Goal: Use online tool/utility: Utilize a website feature to perform a specific function

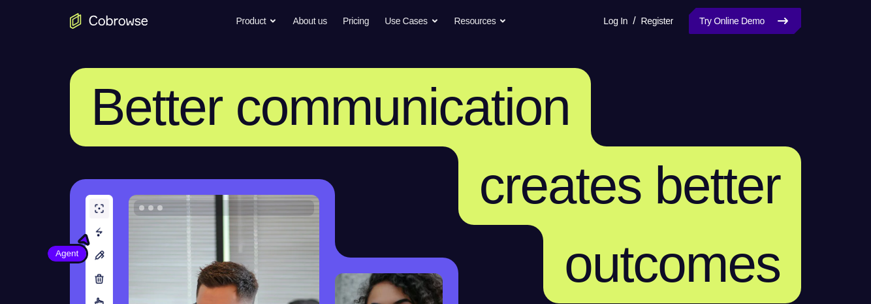
click at [746, 24] on link "Try Online Demo" at bounding box center [745, 21] width 112 height 26
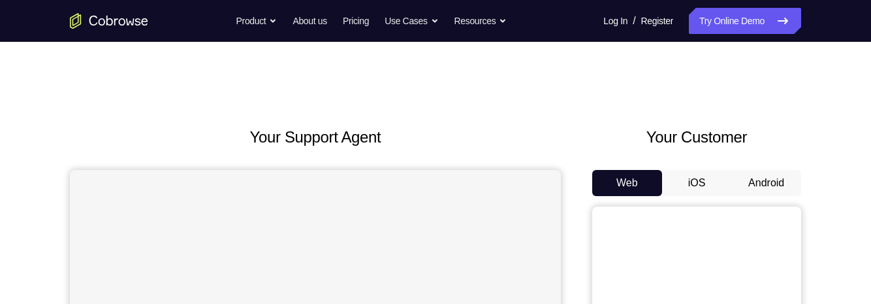
click at [771, 185] on button "Android" at bounding box center [766, 183] width 70 height 26
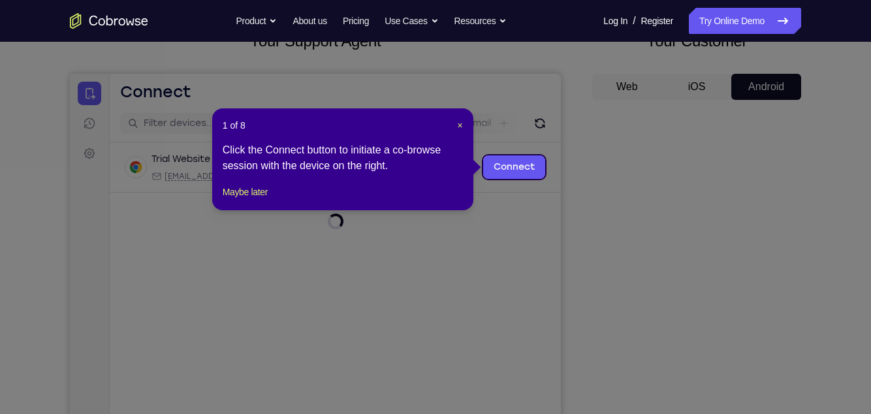
scroll to position [93, 0]
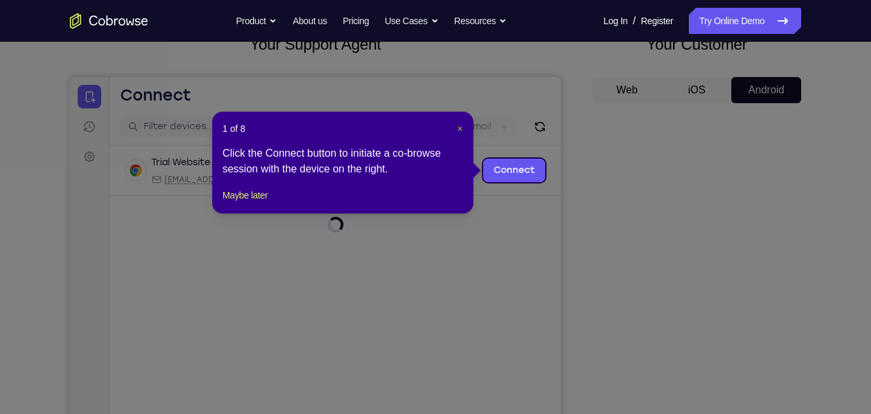
click at [460, 128] on span "×" at bounding box center [460, 128] width 5 height 10
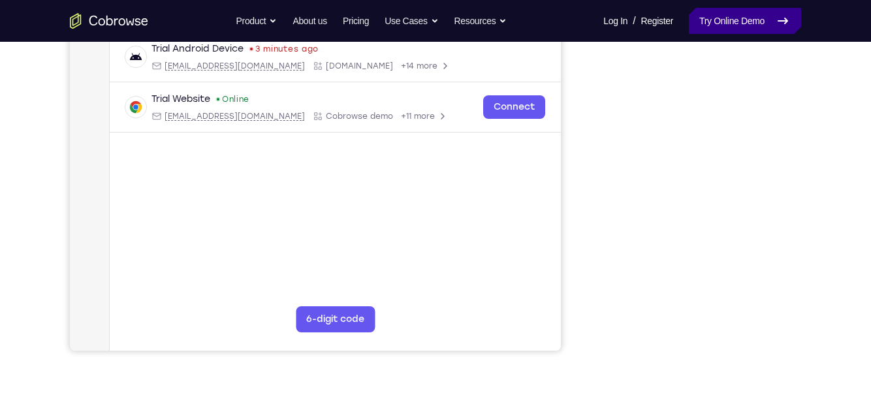
scroll to position [260, 0]
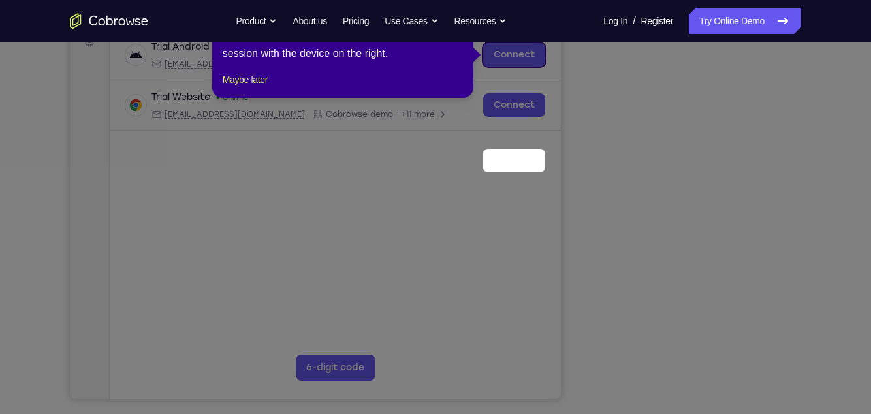
scroll to position [82, 0]
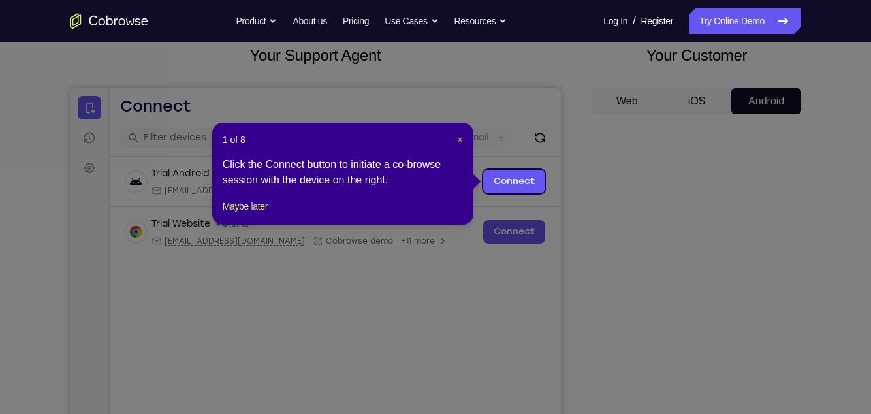
click at [458, 139] on span "×" at bounding box center [460, 139] width 5 height 10
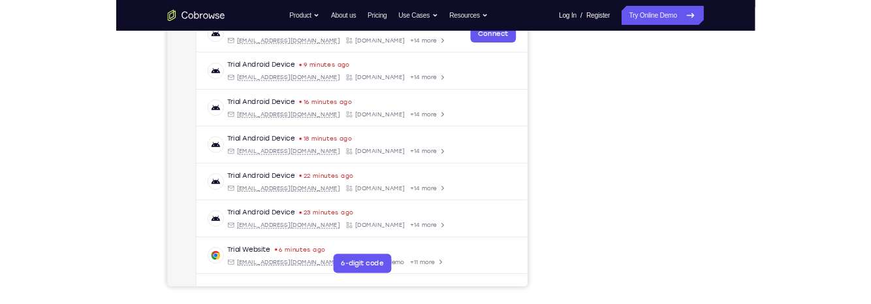
scroll to position [213, 0]
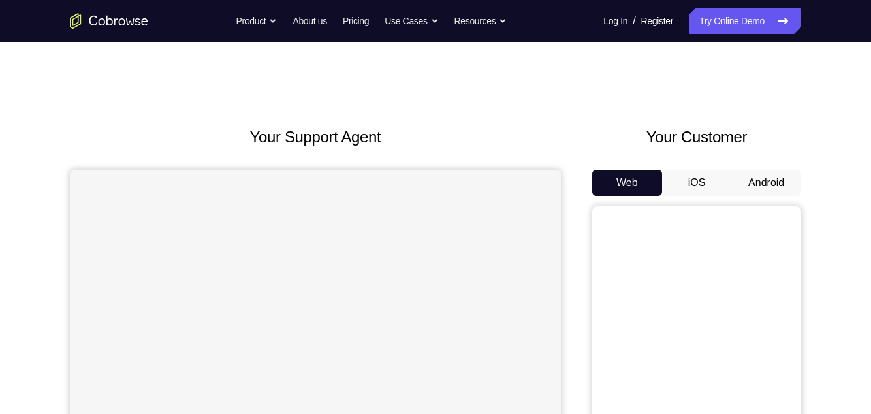
click at [770, 181] on button "Android" at bounding box center [766, 183] width 70 height 26
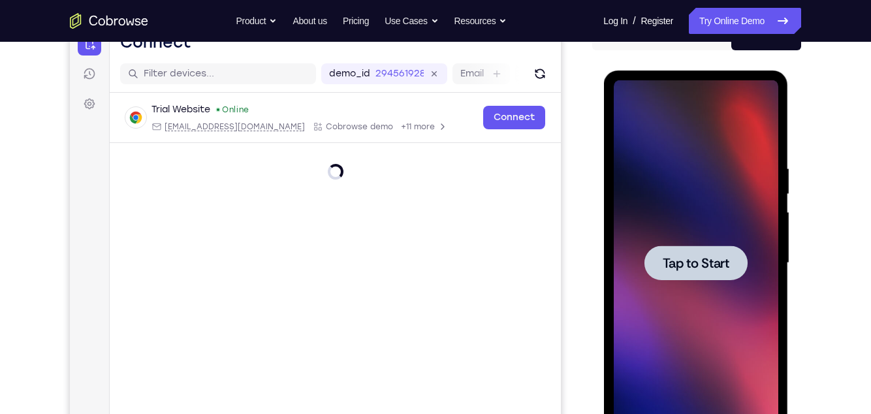
click at [689, 206] on div at bounding box center [695, 263] width 165 height 366
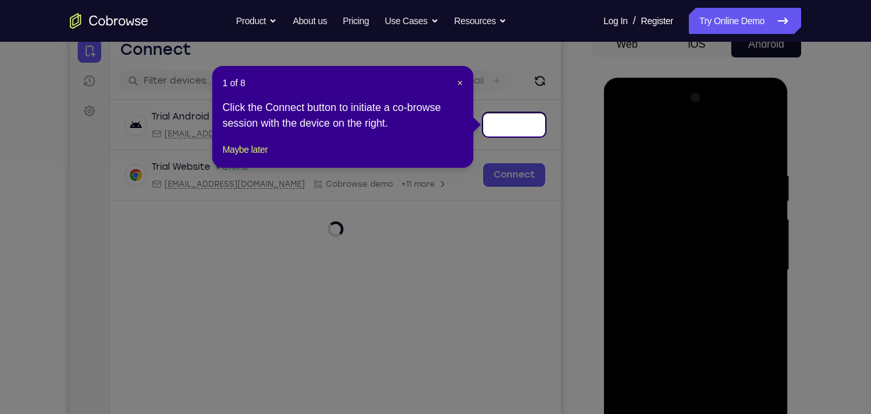
scroll to position [138, 0]
click at [461, 86] on span "×" at bounding box center [460, 83] width 5 height 10
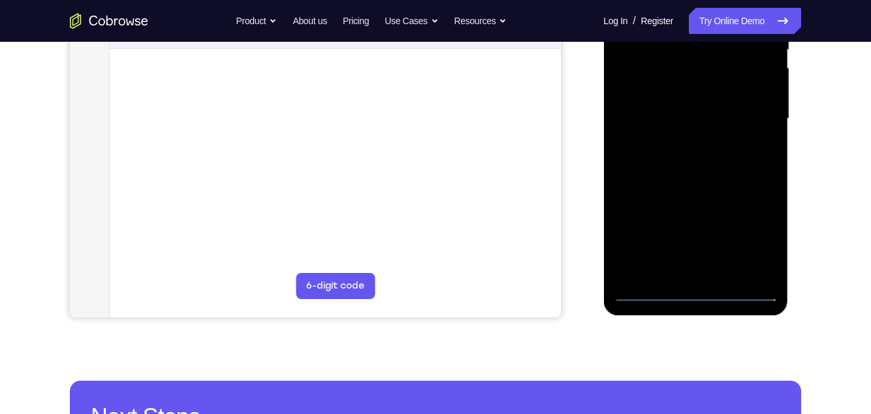
scroll to position [291, 0]
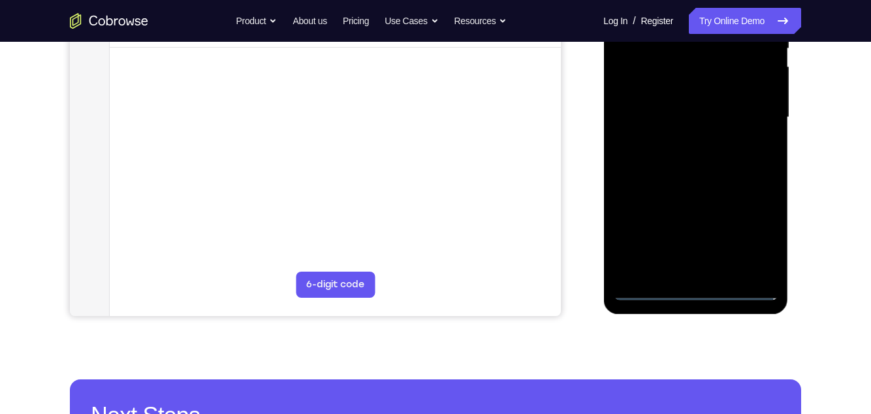
click at [696, 291] on div at bounding box center [695, 118] width 165 height 366
click at [745, 240] on div at bounding box center [695, 118] width 165 height 366
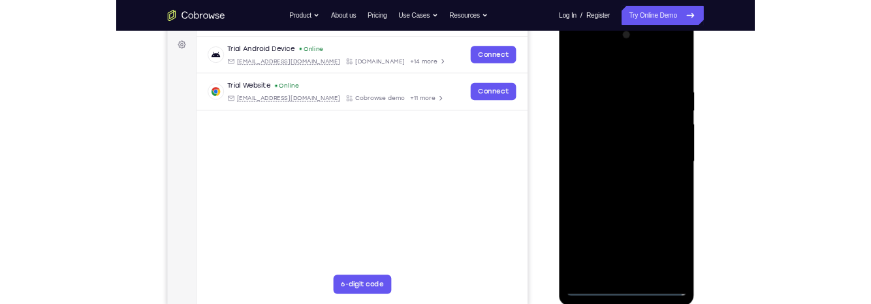
scroll to position [187, 0]
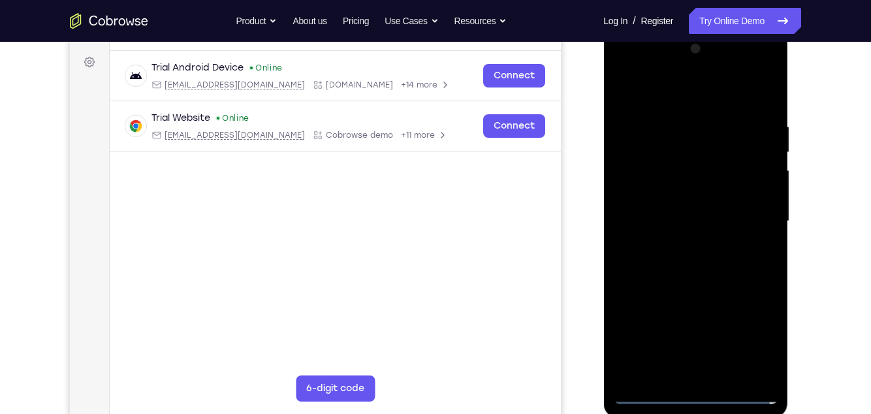
click at [667, 95] on div at bounding box center [695, 222] width 165 height 366
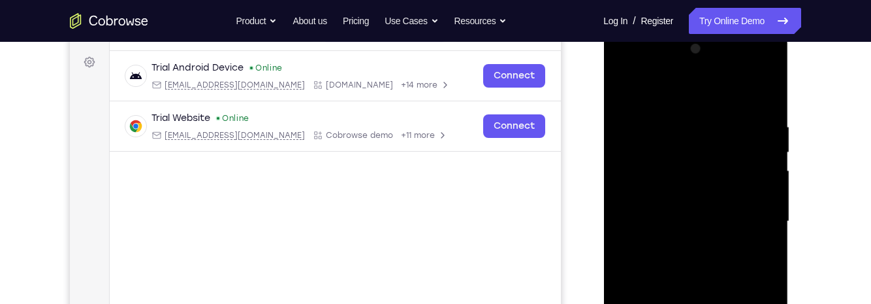
click at [750, 215] on div at bounding box center [695, 222] width 165 height 366
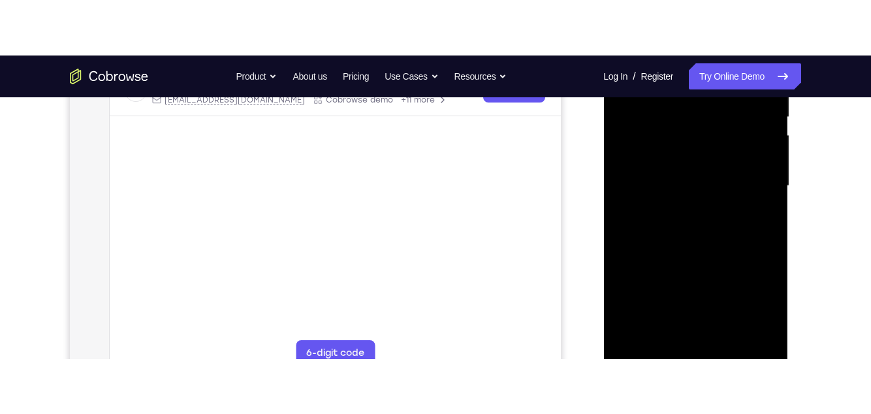
scroll to position [284, 0]
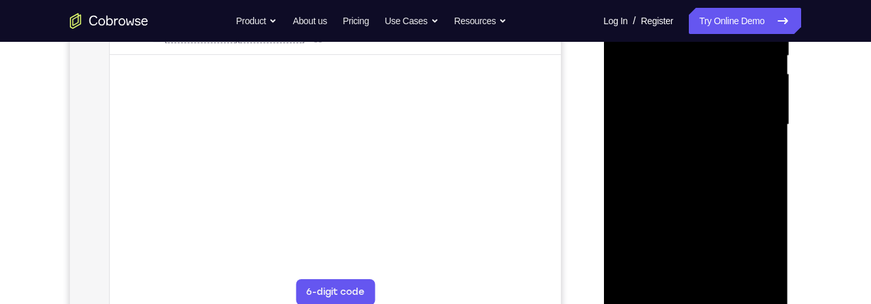
click at [678, 150] on div at bounding box center [695, 125] width 165 height 366
click at [701, 120] on div at bounding box center [695, 125] width 165 height 366
click at [702, 98] on div at bounding box center [695, 125] width 165 height 366
click at [648, 129] on div at bounding box center [695, 125] width 165 height 366
click at [636, 168] on div at bounding box center [695, 125] width 165 height 366
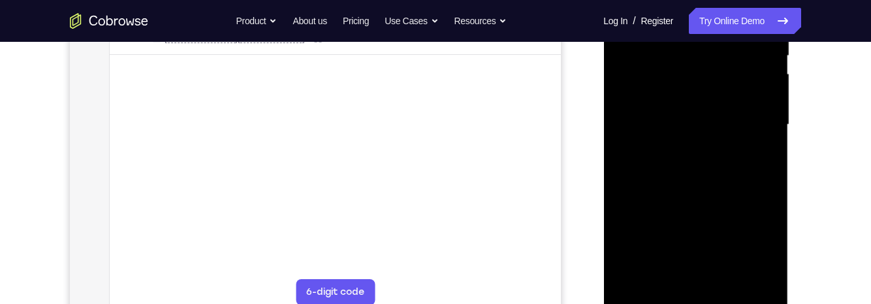
click at [720, 177] on div at bounding box center [695, 125] width 165 height 366
click at [739, 181] on div at bounding box center [695, 125] width 165 height 366
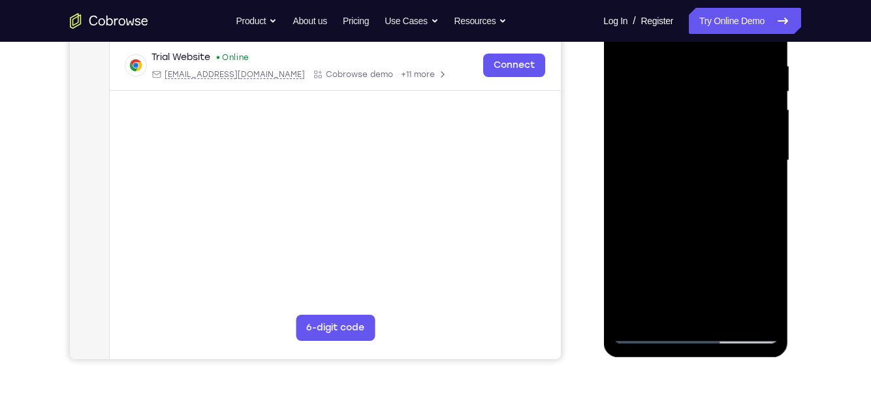
scroll to position [247, 0]
click at [775, 300] on div at bounding box center [695, 161] width 165 height 366
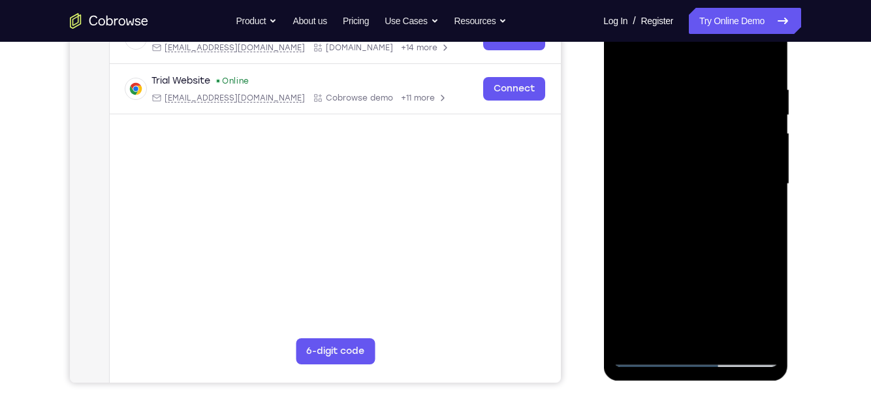
scroll to position [185, 0]
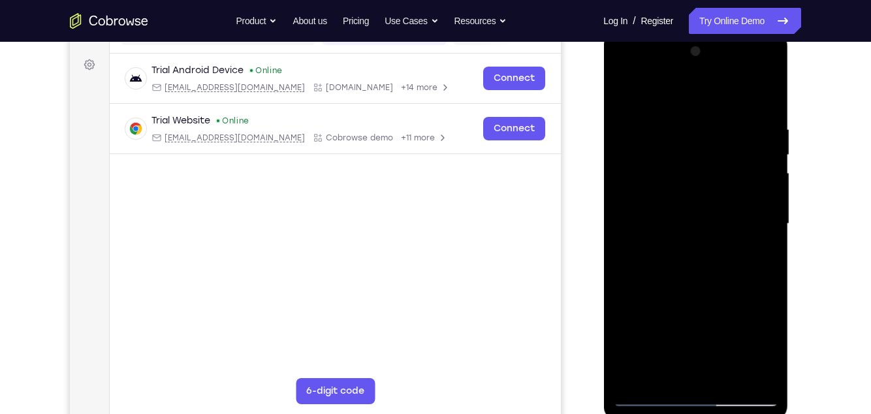
click at [686, 129] on div at bounding box center [695, 224] width 165 height 366
click at [762, 256] on div at bounding box center [695, 224] width 165 height 366
click at [728, 303] on div at bounding box center [695, 224] width 165 height 366
click at [714, 293] on div at bounding box center [695, 224] width 165 height 366
click at [750, 251] on div at bounding box center [695, 224] width 165 height 366
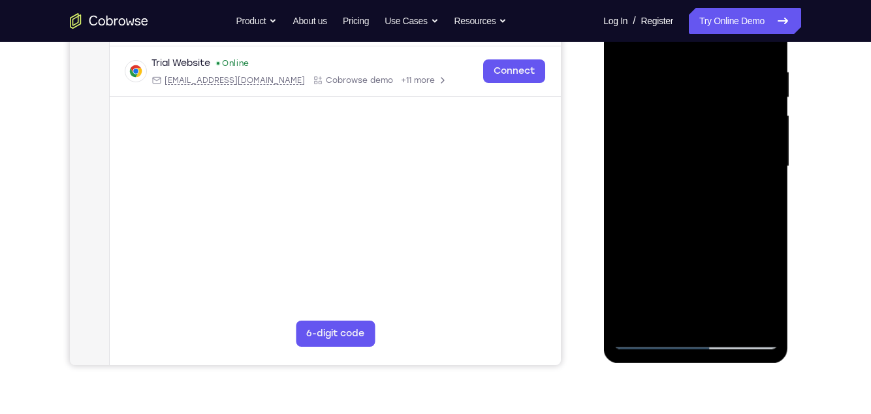
scroll to position [254, 0]
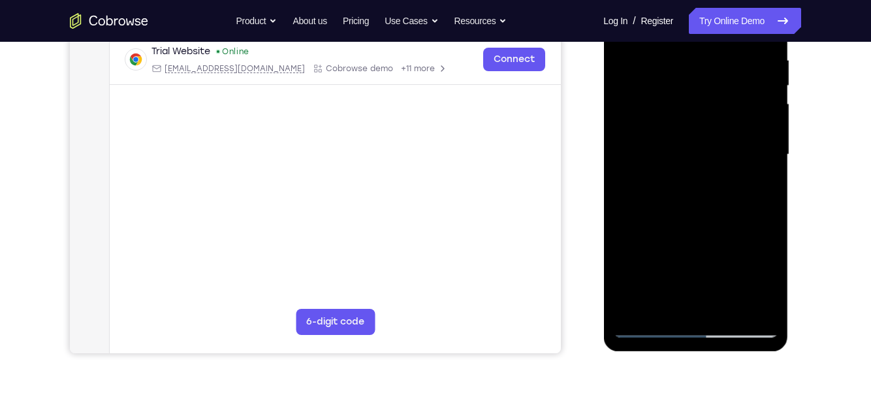
click at [645, 303] on div at bounding box center [695, 155] width 165 height 366
click at [650, 303] on div at bounding box center [695, 155] width 165 height 366
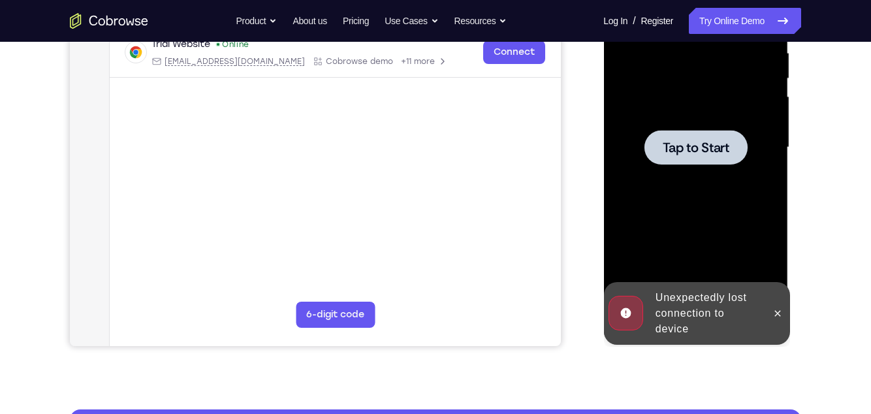
scroll to position [0, 0]
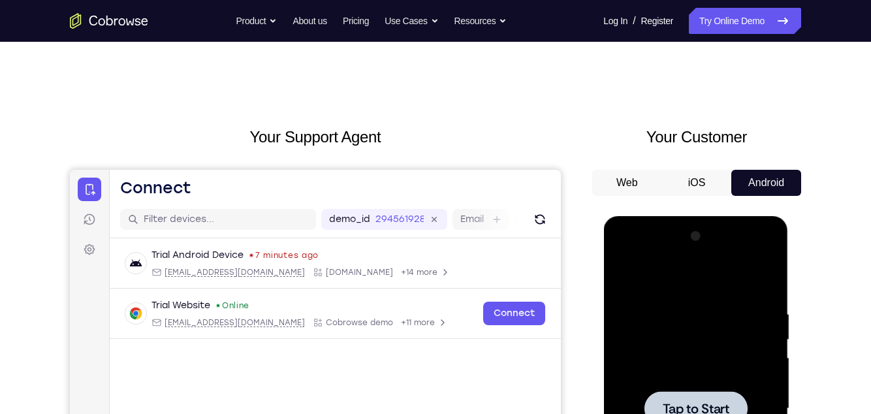
click at [660, 277] on div at bounding box center [695, 409] width 165 height 366
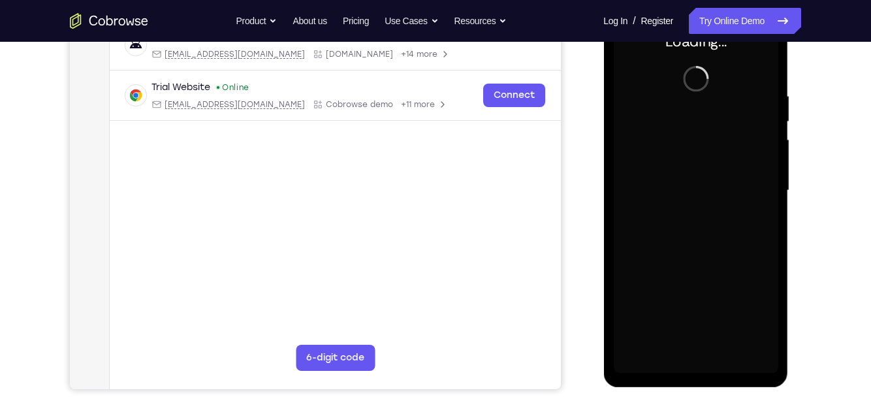
scroll to position [208, 0]
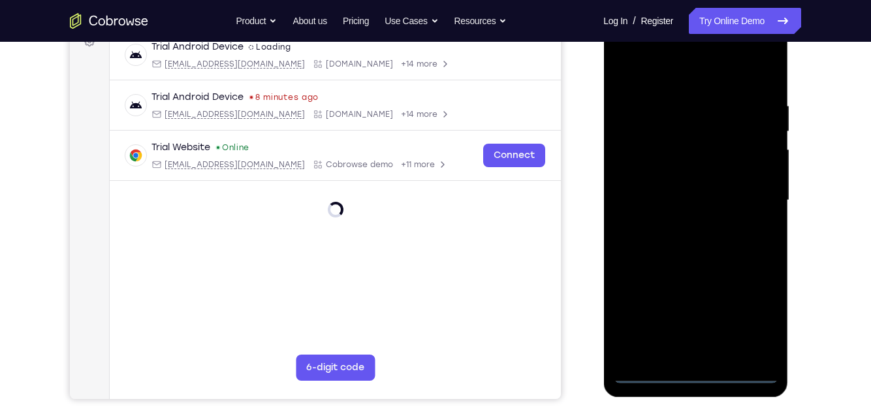
click at [695, 303] on div at bounding box center [695, 201] width 165 height 366
click at [699, 303] on div at bounding box center [695, 201] width 165 height 366
click at [749, 303] on div at bounding box center [695, 201] width 165 height 366
click at [668, 69] on div at bounding box center [695, 201] width 165 height 366
click at [754, 197] on div at bounding box center [695, 201] width 165 height 366
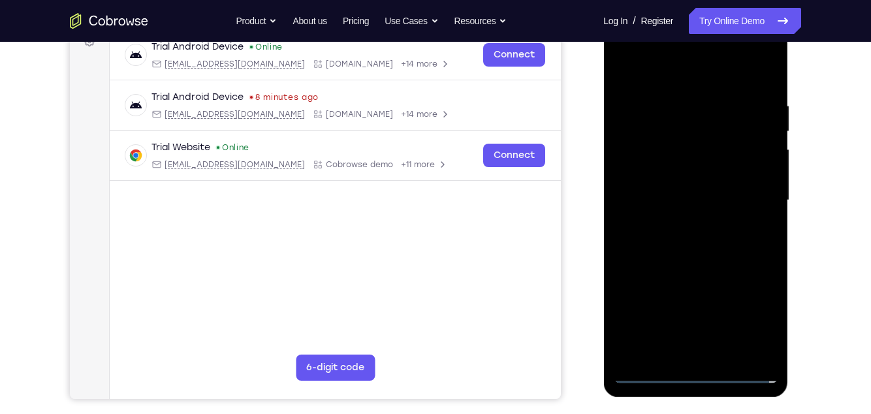
click at [677, 225] on div at bounding box center [695, 201] width 165 height 366
click at [704, 182] on div at bounding box center [695, 201] width 165 height 366
click at [701, 177] on div at bounding box center [695, 201] width 165 height 366
click at [693, 198] on div at bounding box center [695, 201] width 165 height 366
click at [686, 243] on div at bounding box center [695, 201] width 165 height 366
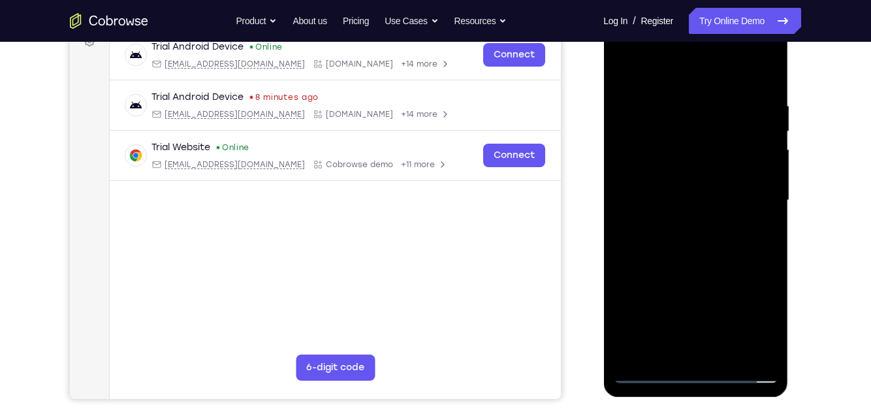
click at [737, 259] on div at bounding box center [695, 201] width 165 height 366
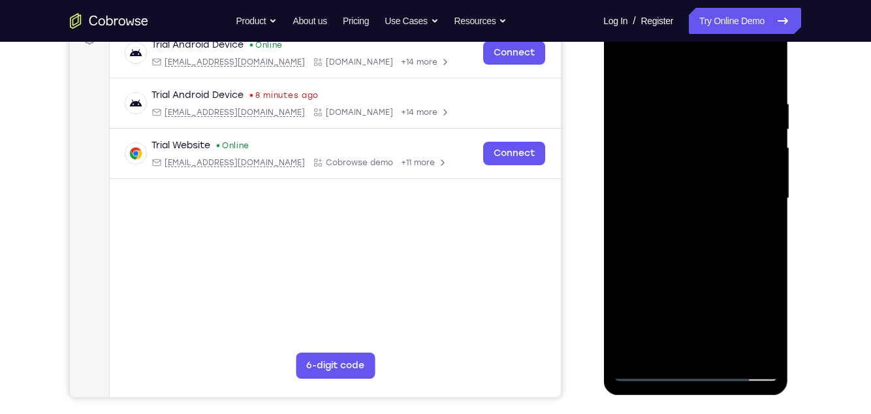
click at [695, 303] on div at bounding box center [695, 199] width 165 height 366
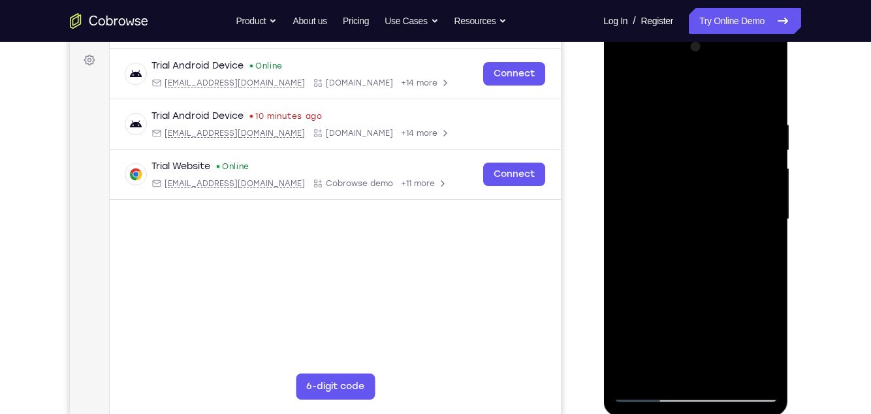
scroll to position [187, 0]
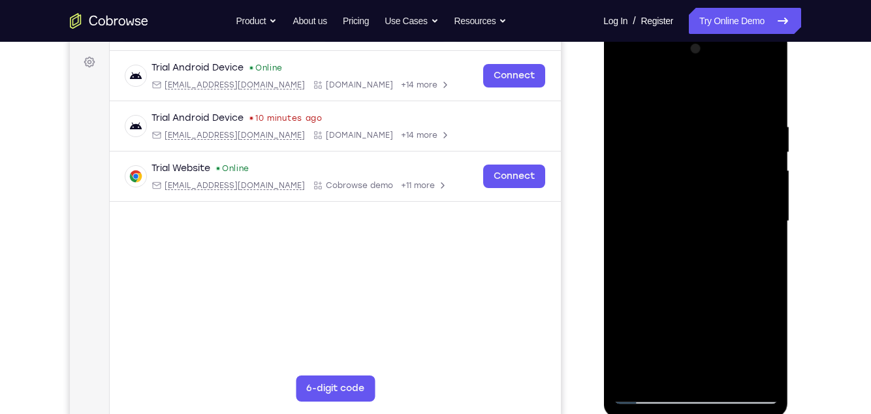
click at [733, 230] on div at bounding box center [695, 222] width 165 height 366
click at [734, 224] on div at bounding box center [695, 222] width 165 height 366
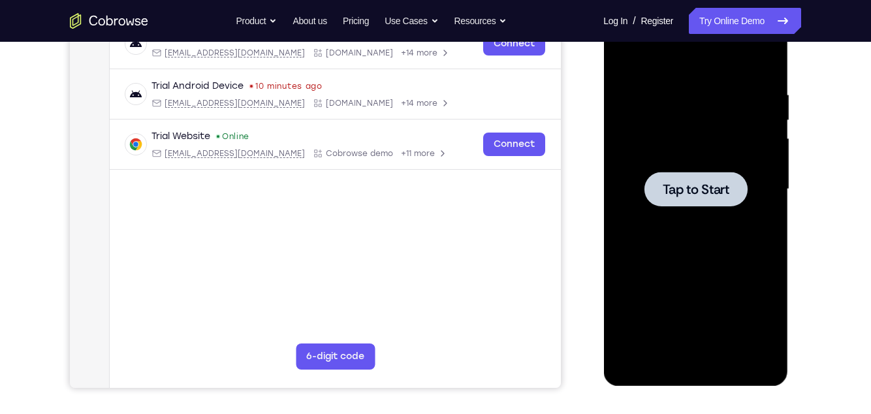
scroll to position [0, 0]
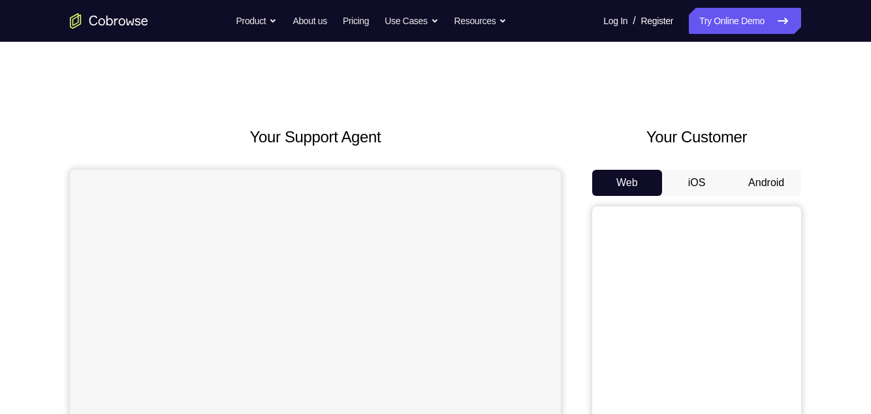
scroll to position [87, 0]
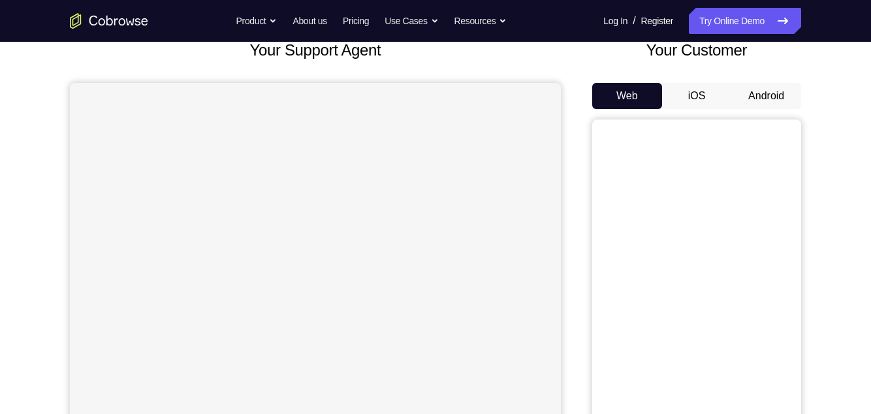
click at [774, 98] on button "Android" at bounding box center [766, 96] width 70 height 26
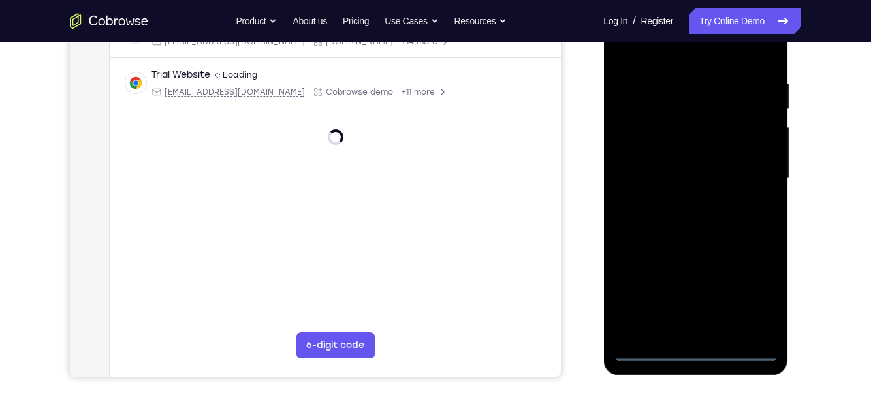
scroll to position [239, 0]
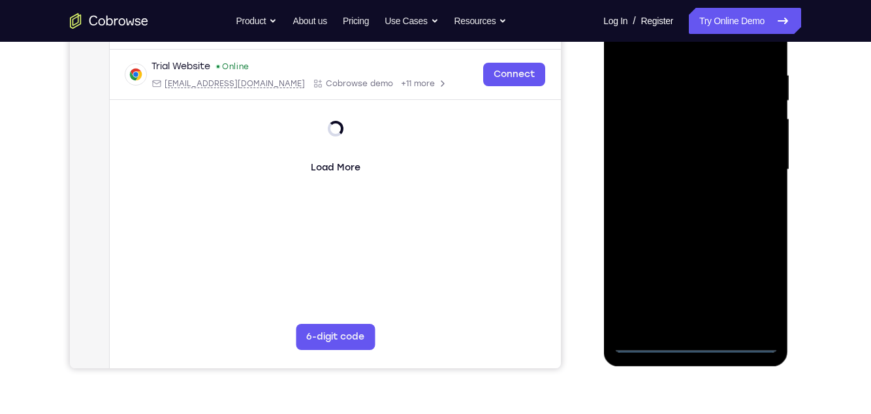
click at [691, 343] on div at bounding box center [695, 170] width 165 height 366
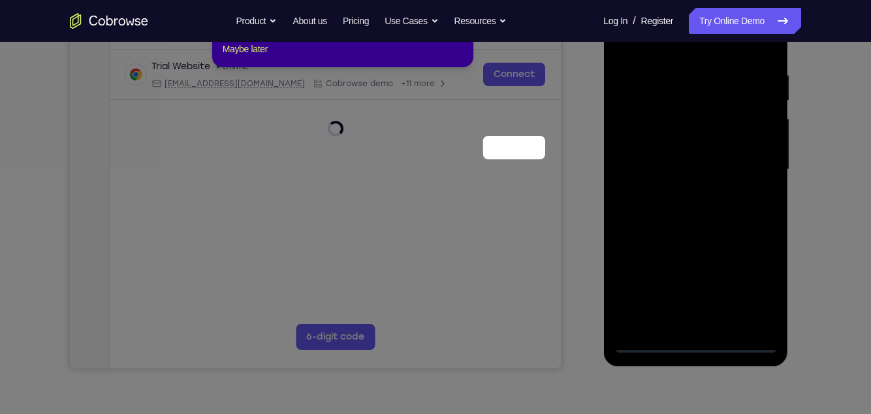
scroll to position [103, 0]
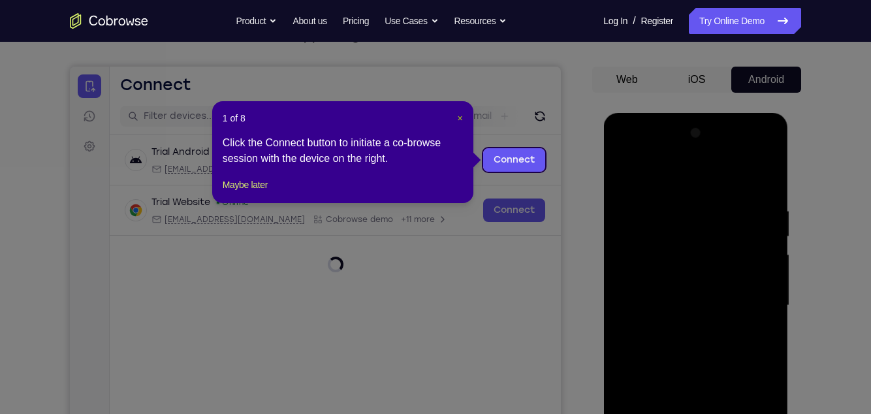
click at [458, 118] on span "×" at bounding box center [460, 118] width 5 height 10
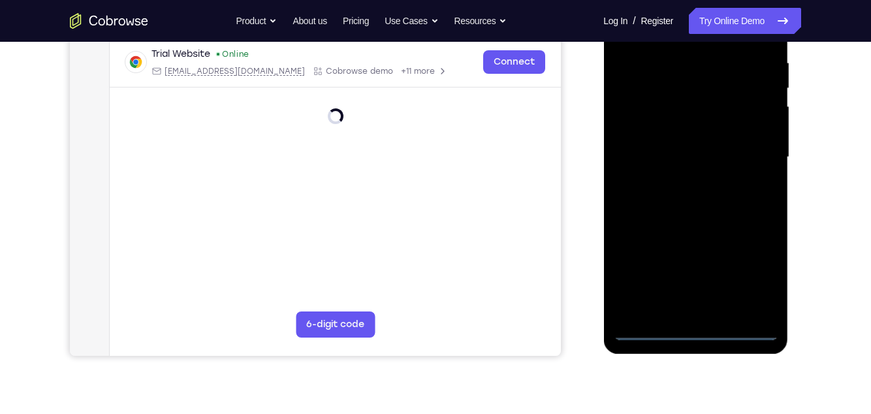
click at [756, 281] on div at bounding box center [695, 158] width 165 height 366
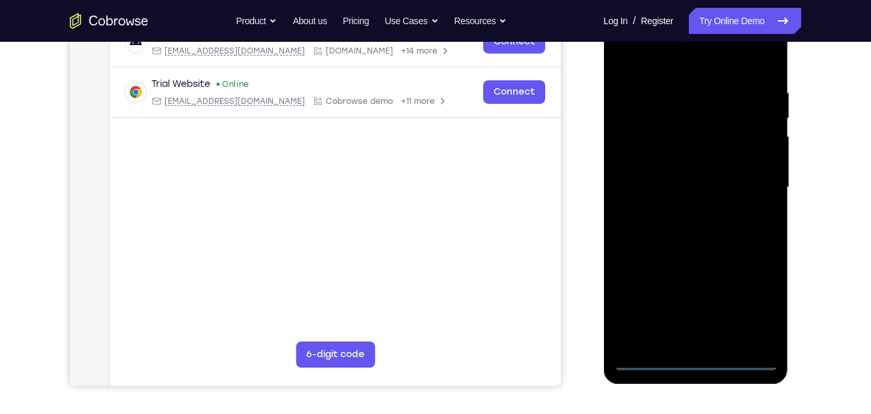
scroll to position [202, 0]
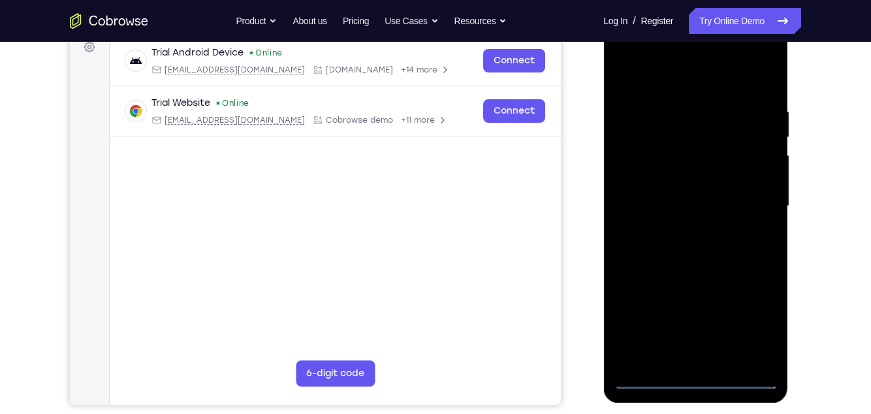
click at [664, 83] on div at bounding box center [695, 207] width 165 height 366
click at [755, 198] on div at bounding box center [695, 207] width 165 height 366
click at [680, 232] on div at bounding box center [695, 207] width 165 height 366
click at [734, 195] on div at bounding box center [695, 207] width 165 height 366
click at [704, 179] on div at bounding box center [695, 207] width 165 height 366
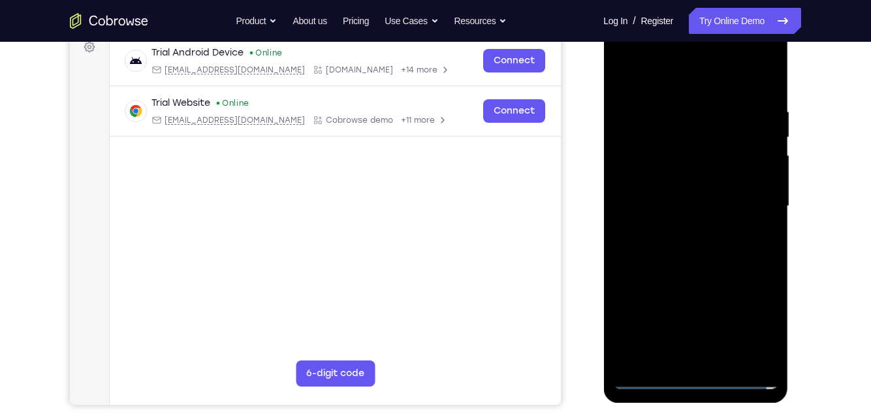
click at [725, 207] on div at bounding box center [695, 207] width 165 height 366
click at [732, 256] on div at bounding box center [695, 207] width 165 height 366
click at [750, 261] on div at bounding box center [695, 207] width 165 height 366
click at [768, 342] on div at bounding box center [695, 207] width 165 height 366
click at [691, 362] on div at bounding box center [695, 207] width 165 height 366
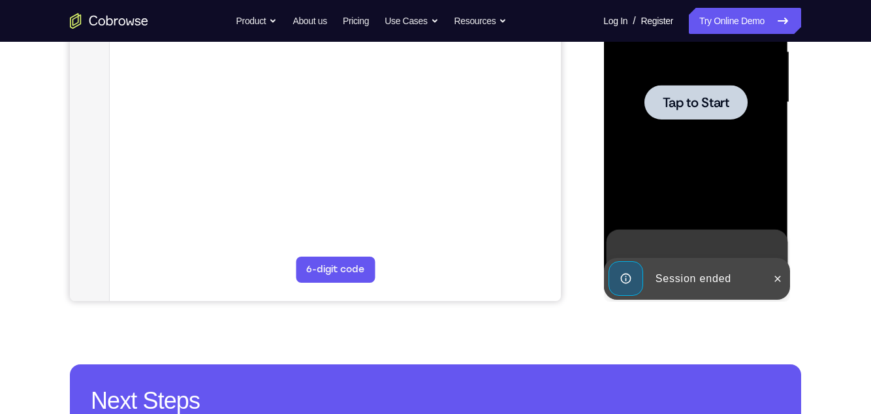
scroll to position [308, 0]
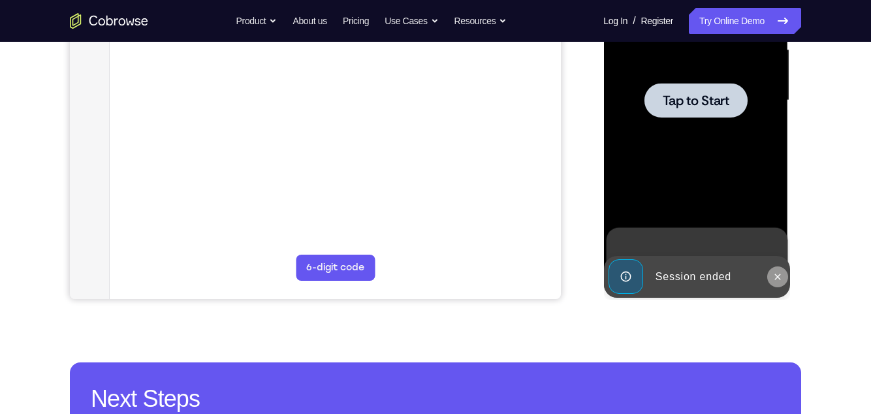
click at [778, 277] on icon at bounding box center [777, 277] width 10 height 10
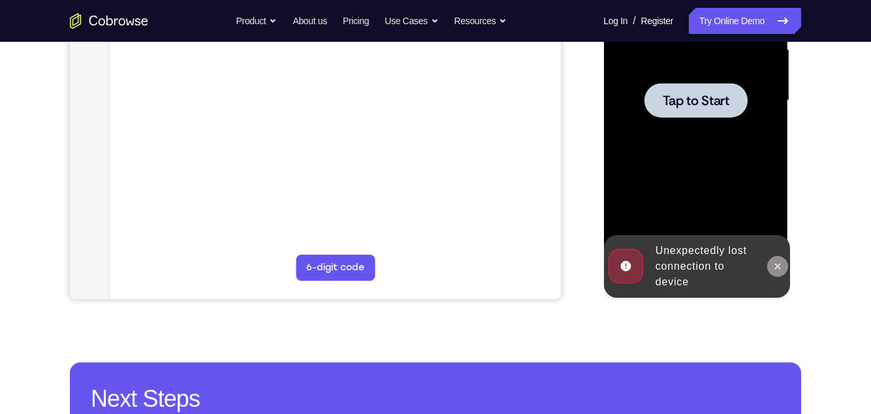
click at [778, 266] on icon at bounding box center [777, 266] width 10 height 10
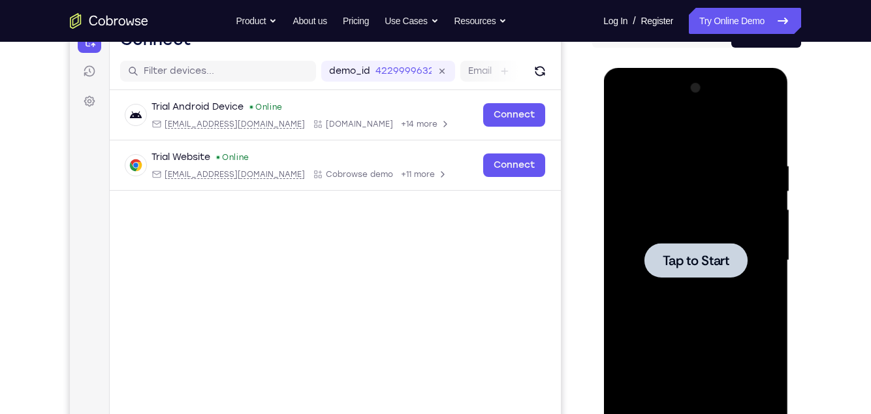
scroll to position [144, 0]
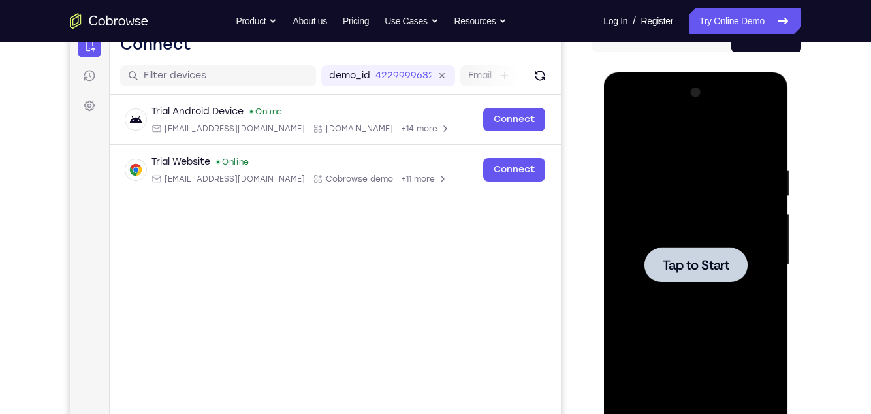
click at [733, 281] on div at bounding box center [695, 264] width 103 height 35
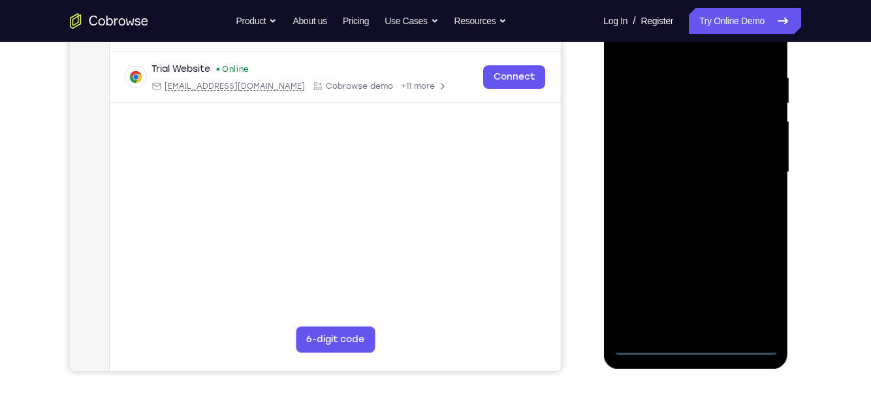
scroll to position [250, 0]
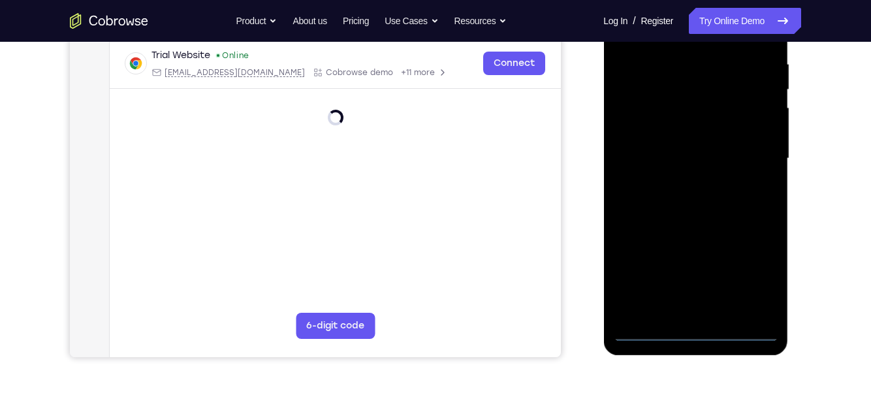
click at [695, 334] on div at bounding box center [695, 159] width 165 height 366
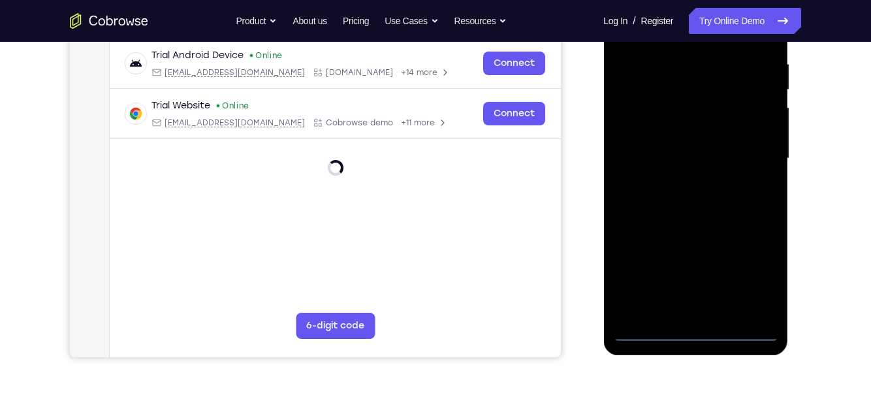
click at [759, 272] on div at bounding box center [695, 159] width 165 height 366
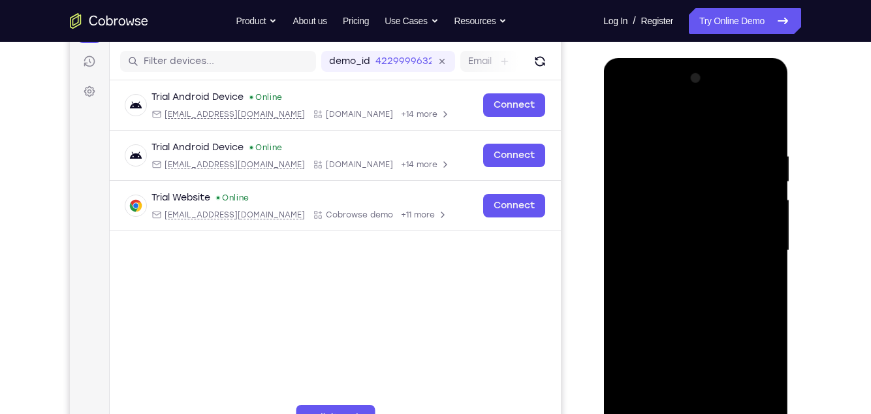
scroll to position [152, 0]
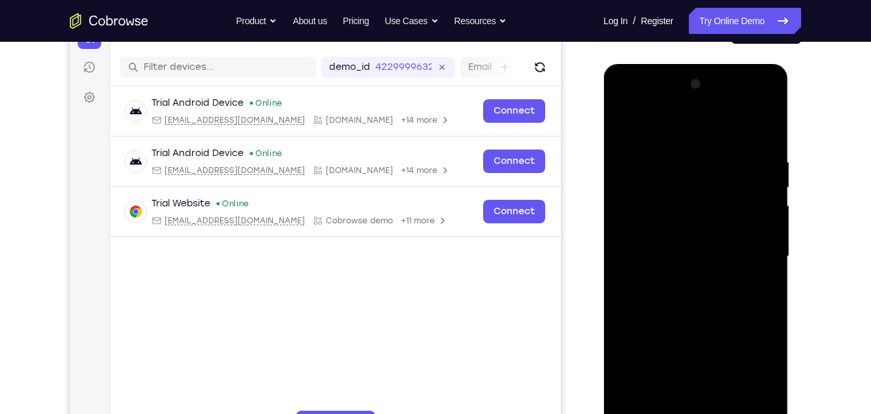
click at [675, 128] on div at bounding box center [695, 257] width 165 height 366
click at [744, 253] on div at bounding box center [695, 257] width 165 height 366
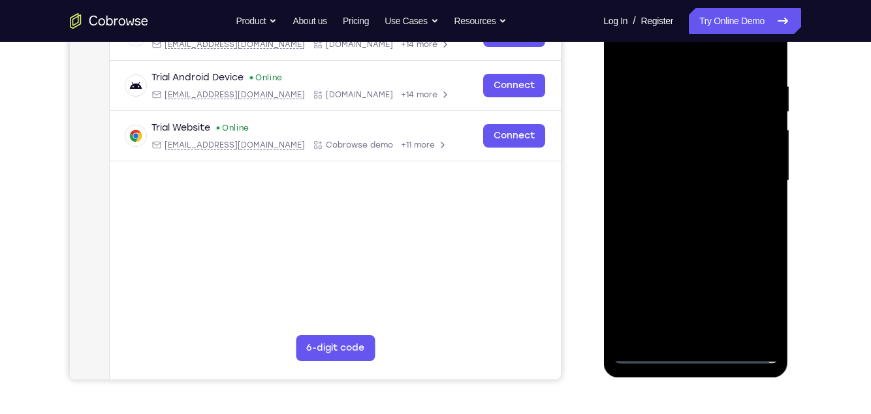
scroll to position [229, 0]
click at [677, 207] on div at bounding box center [695, 180] width 165 height 366
click at [738, 171] on div at bounding box center [695, 180] width 165 height 366
click at [700, 155] on div at bounding box center [695, 180] width 165 height 366
click at [733, 187] on div at bounding box center [695, 180] width 165 height 366
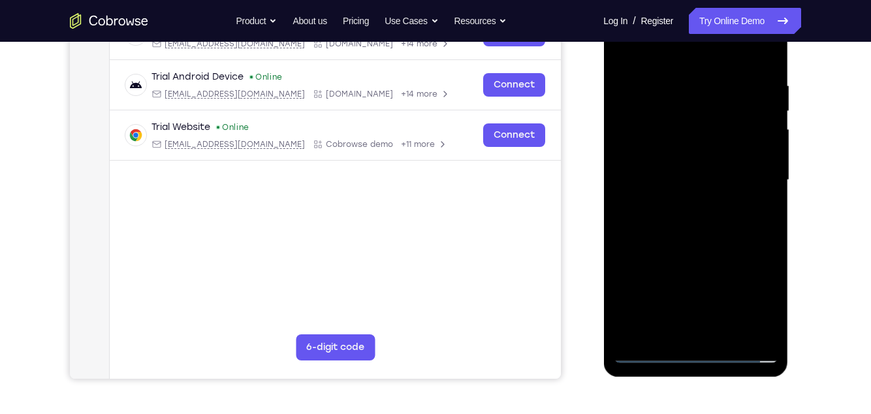
click at [730, 230] on div at bounding box center [695, 180] width 165 height 366
click at [740, 240] on div at bounding box center [695, 180] width 165 height 366
click at [773, 316] on div at bounding box center [695, 180] width 165 height 366
click at [775, 318] on div at bounding box center [695, 180] width 165 height 366
click at [765, 131] on div at bounding box center [695, 180] width 165 height 366
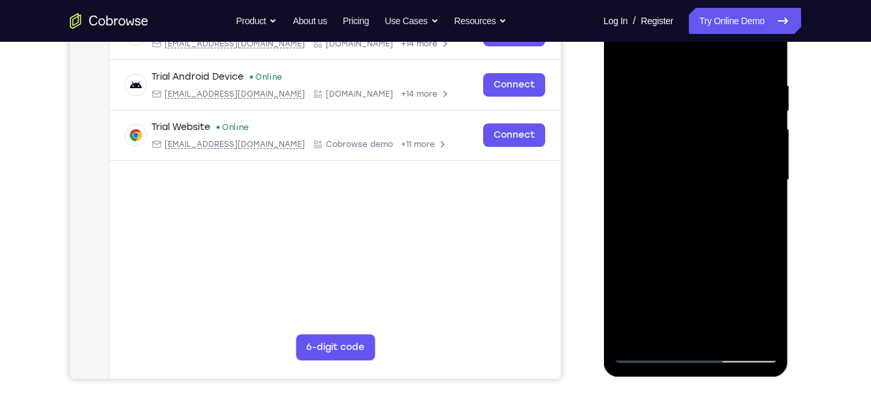
click at [766, 193] on div at bounding box center [695, 180] width 165 height 366
click at [766, 196] on div at bounding box center [695, 180] width 165 height 366
click at [768, 196] on div at bounding box center [695, 180] width 165 height 366
click at [765, 199] on div at bounding box center [695, 180] width 165 height 366
click at [770, 189] on div at bounding box center [695, 180] width 165 height 366
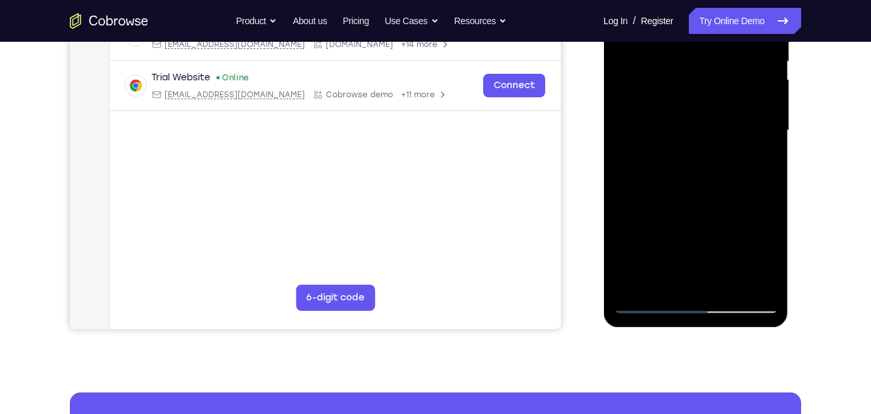
scroll to position [283, 0]
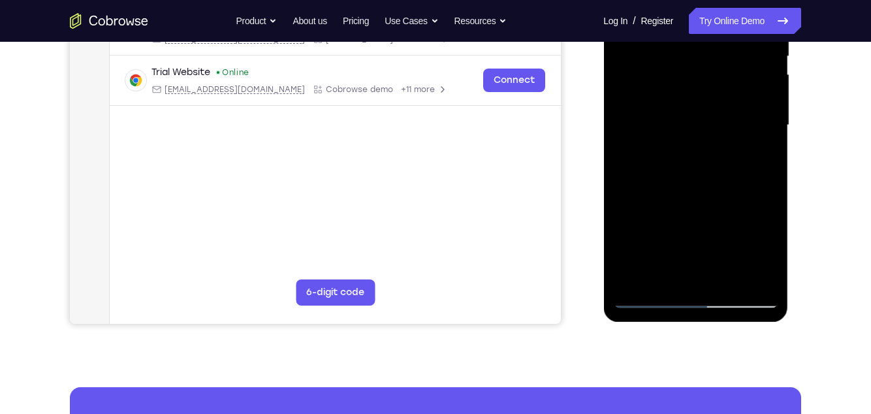
click at [696, 283] on div at bounding box center [695, 126] width 165 height 366
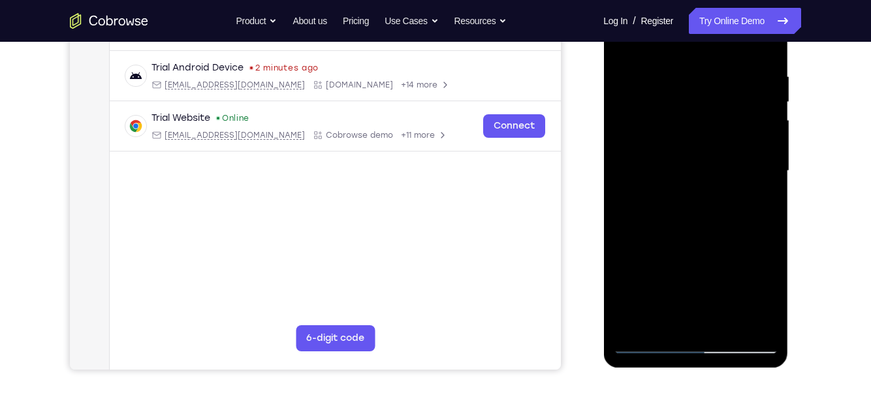
scroll to position [238, 0]
click at [766, 208] on div at bounding box center [695, 171] width 165 height 366
click at [768, 209] on div at bounding box center [695, 171] width 165 height 366
click at [767, 208] on div at bounding box center [695, 171] width 165 height 366
click at [720, 288] on div at bounding box center [695, 171] width 165 height 366
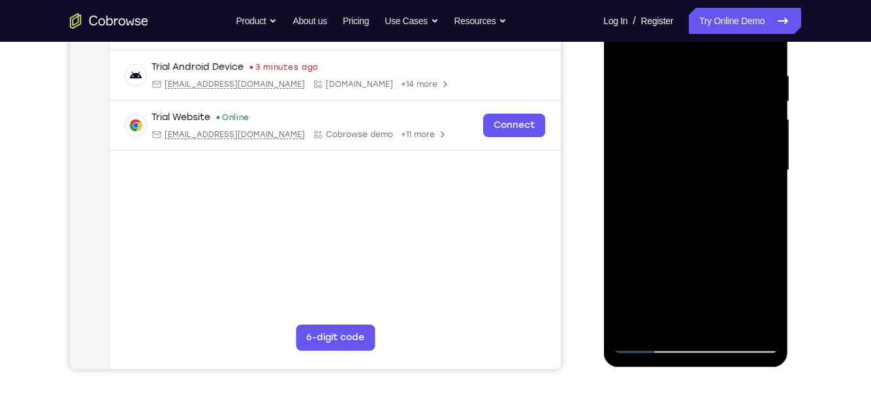
click at [721, 288] on div at bounding box center [695, 171] width 165 height 366
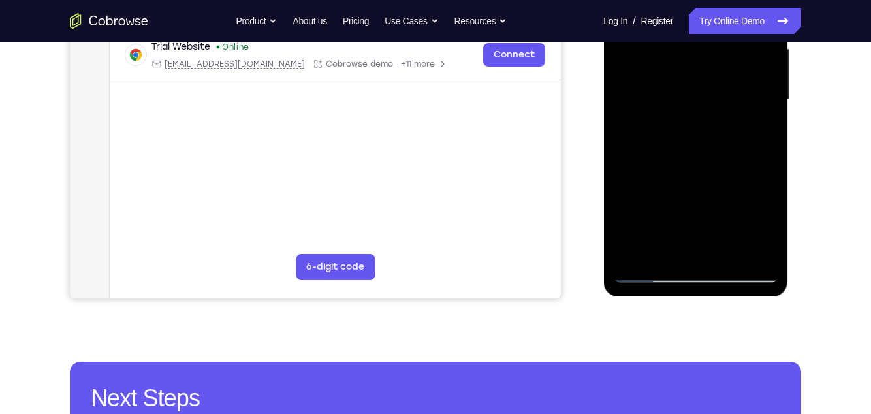
scroll to position [323, 0]
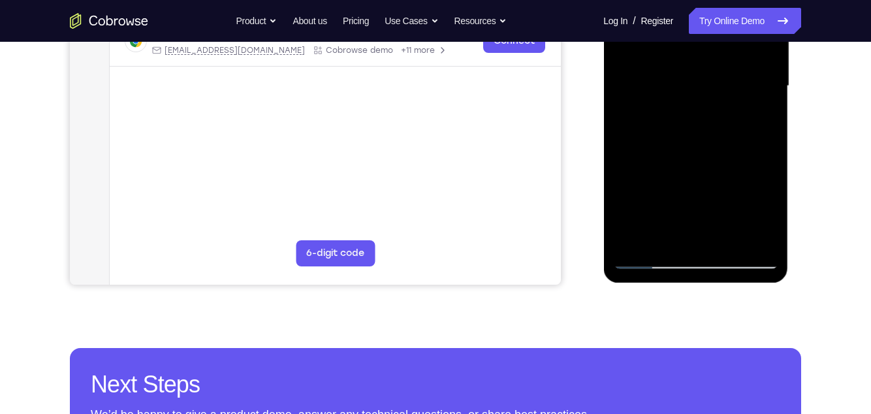
click at [764, 177] on div at bounding box center [695, 86] width 165 height 366
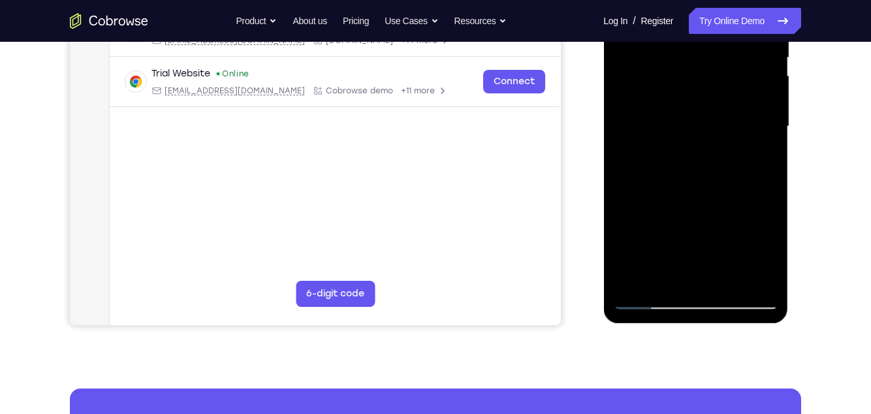
scroll to position [281, 0]
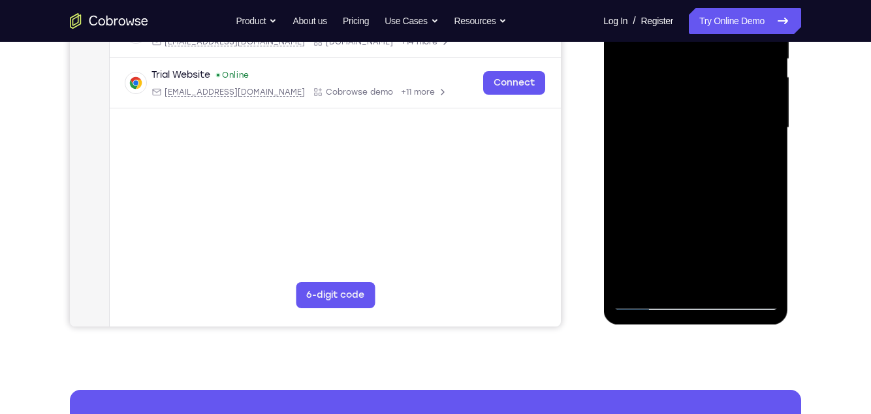
click at [764, 219] on div at bounding box center [695, 128] width 165 height 366
click at [763, 165] on div at bounding box center [695, 128] width 165 height 366
click at [764, 219] on div at bounding box center [695, 128] width 165 height 366
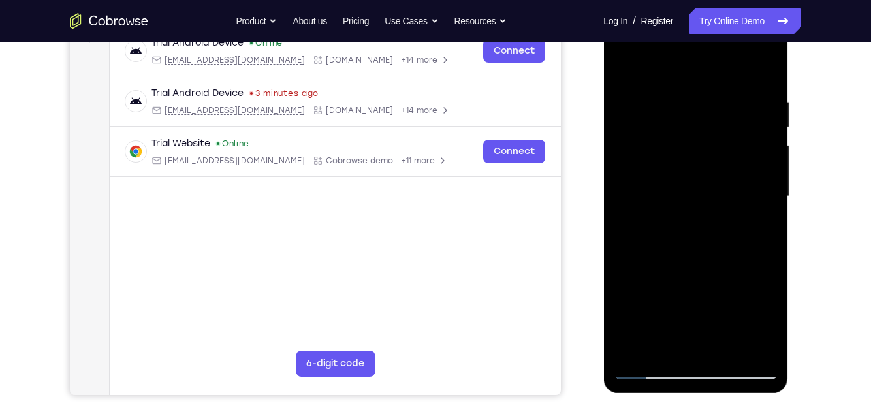
scroll to position [211, 0]
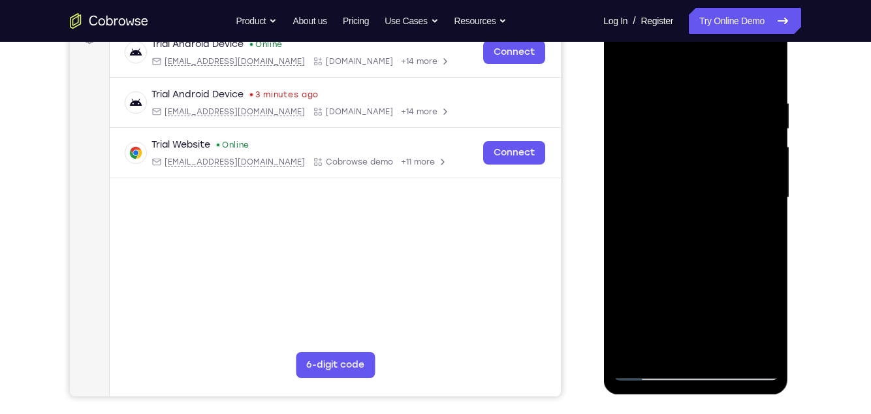
click at [657, 131] on div at bounding box center [695, 198] width 165 height 366
click at [753, 236] on div at bounding box center [695, 198] width 165 height 366
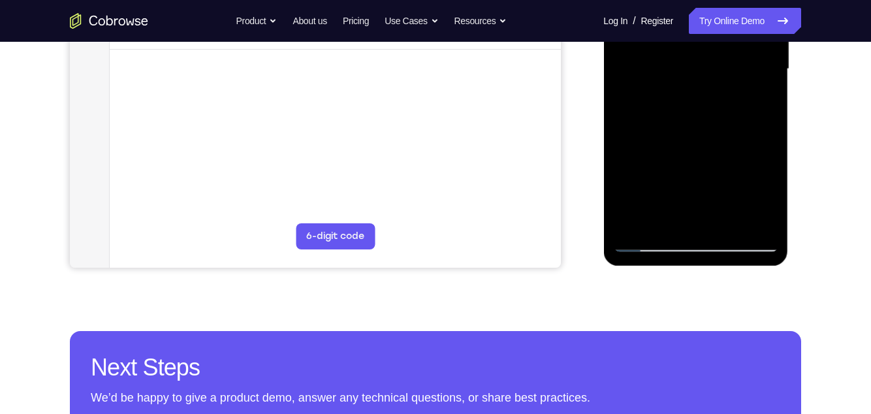
scroll to position [340, 0]
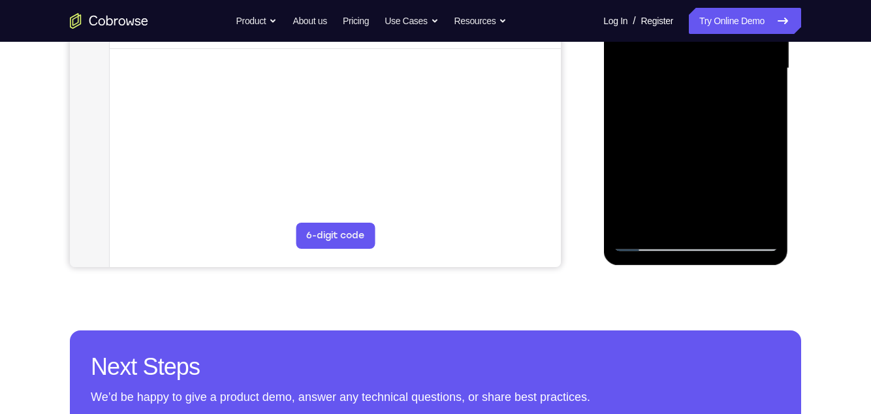
click at [713, 215] on div at bounding box center [695, 69] width 165 height 366
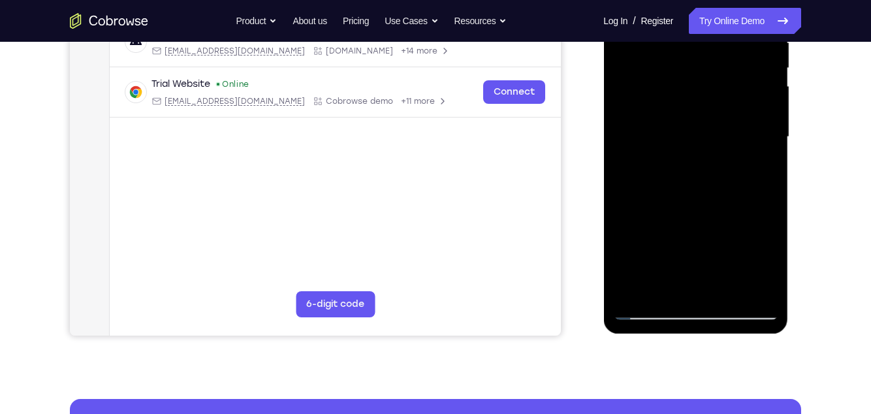
scroll to position [266, 0]
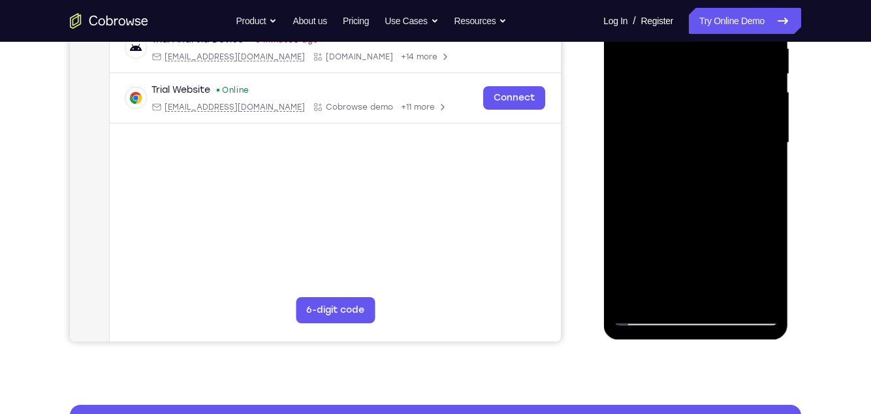
click at [767, 180] on div at bounding box center [695, 143] width 165 height 366
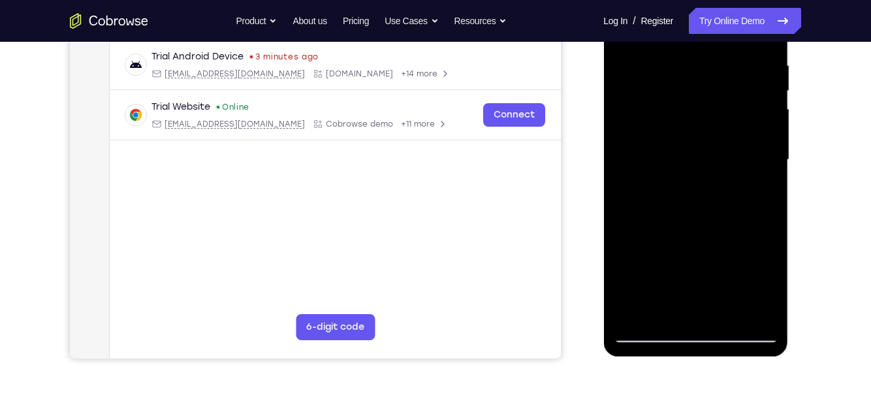
scroll to position [260, 0]
